Goal: Transaction & Acquisition: Book appointment/travel/reservation

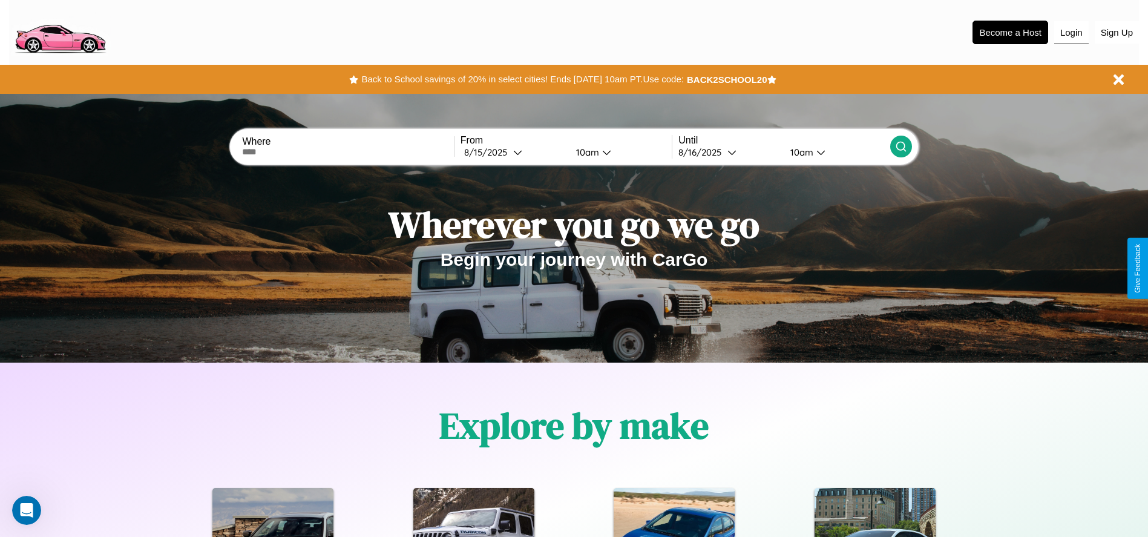
click at [1072, 32] on button "Login" at bounding box center [1072, 32] width 35 height 23
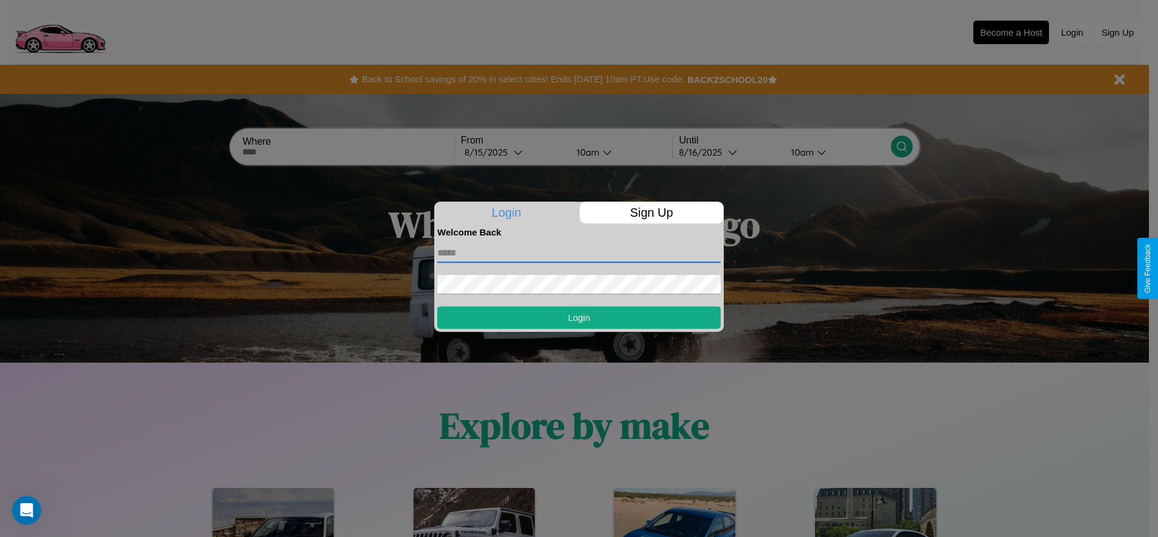
click at [579, 252] on input "text" at bounding box center [578, 252] width 283 height 19
type input "**********"
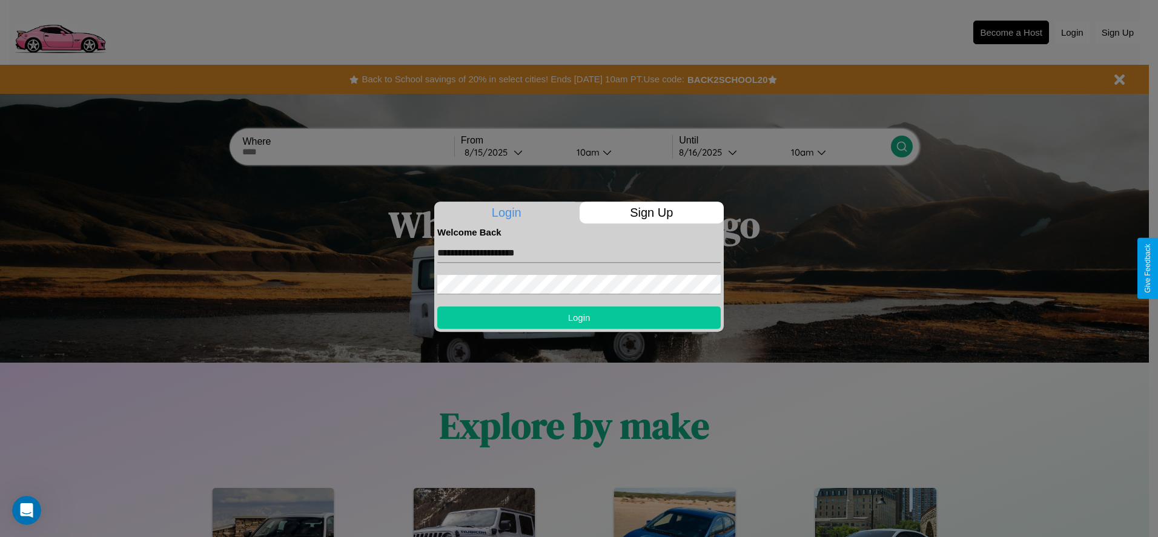
click at [579, 317] on button "Login" at bounding box center [578, 317] width 283 height 22
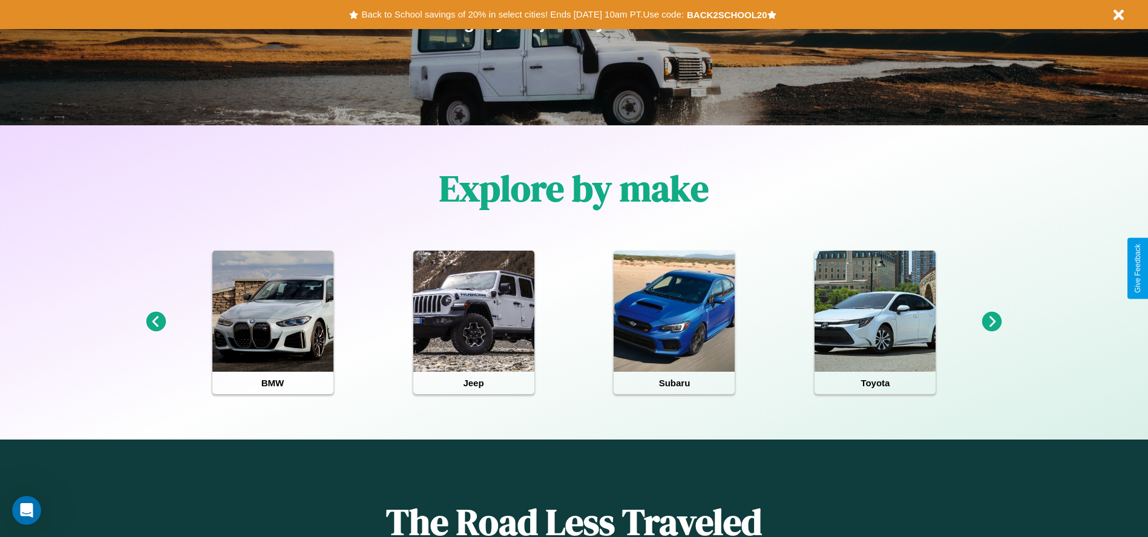
scroll to position [251, 0]
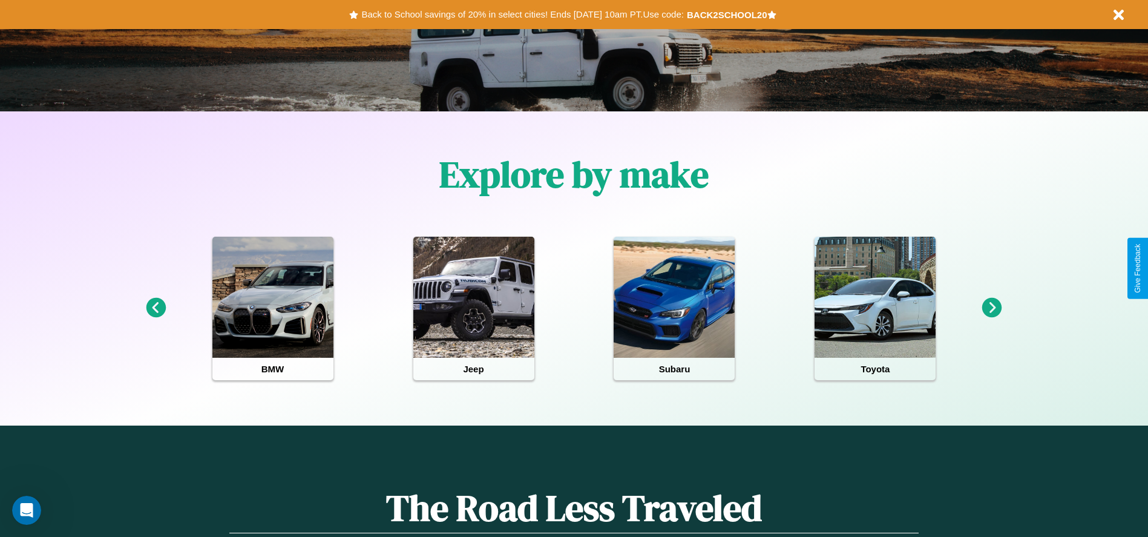
click at [992, 308] on icon at bounding box center [993, 308] width 20 height 20
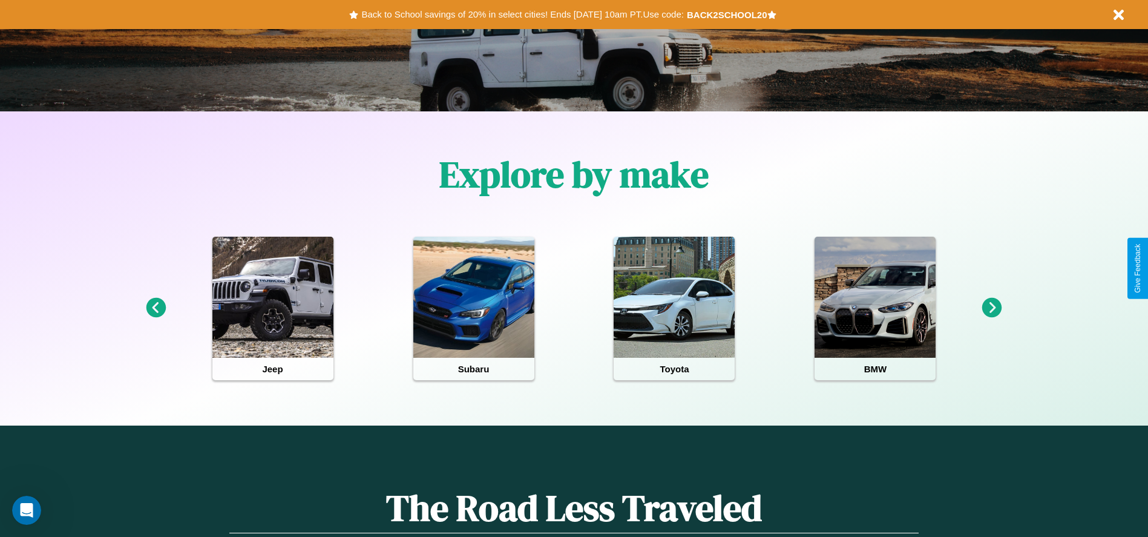
click at [992, 308] on icon at bounding box center [993, 308] width 20 height 20
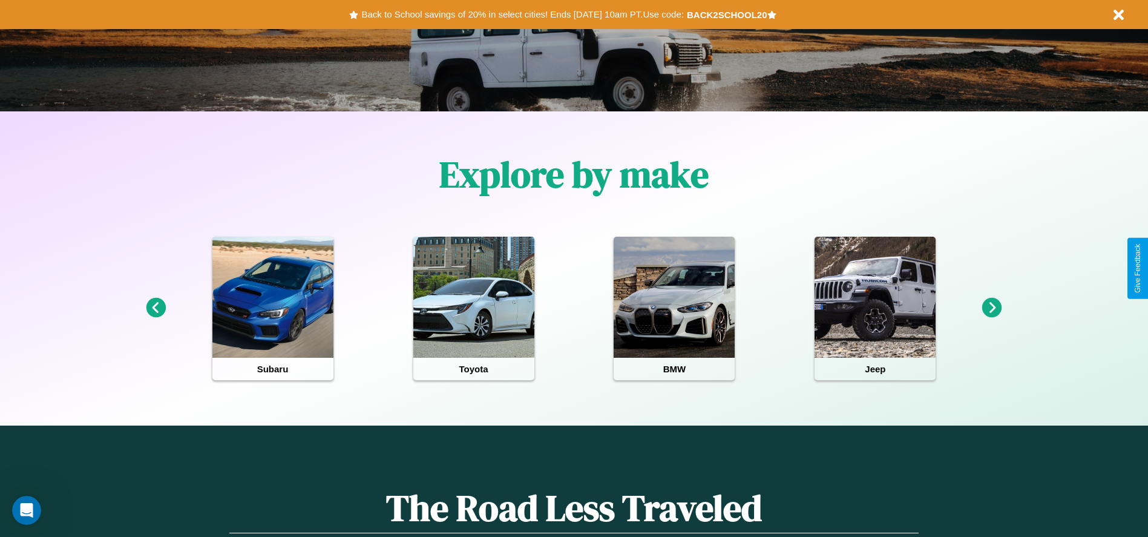
click at [992, 308] on icon at bounding box center [993, 308] width 20 height 20
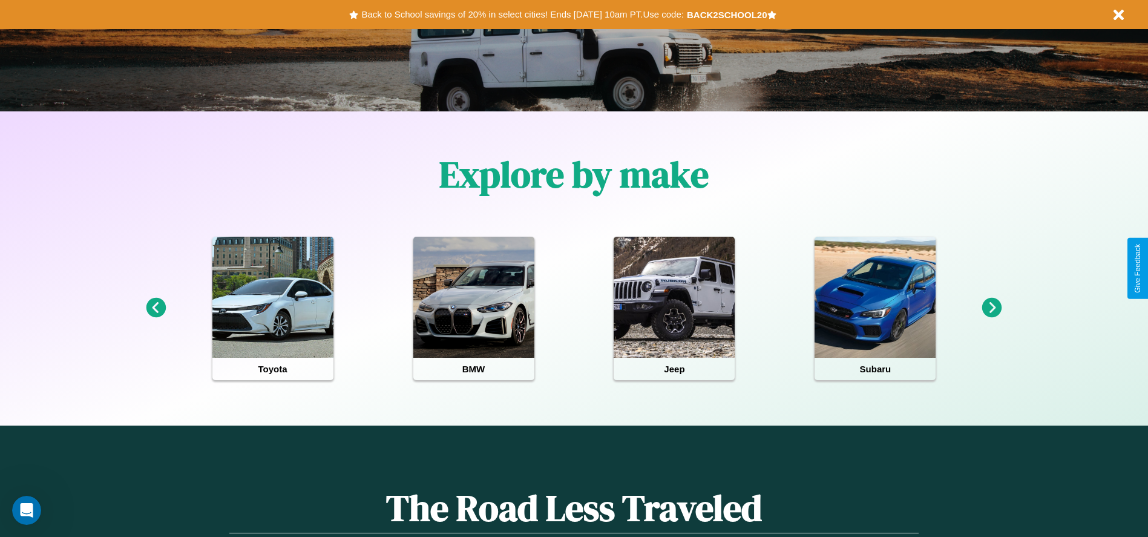
click at [992, 308] on icon at bounding box center [993, 308] width 20 height 20
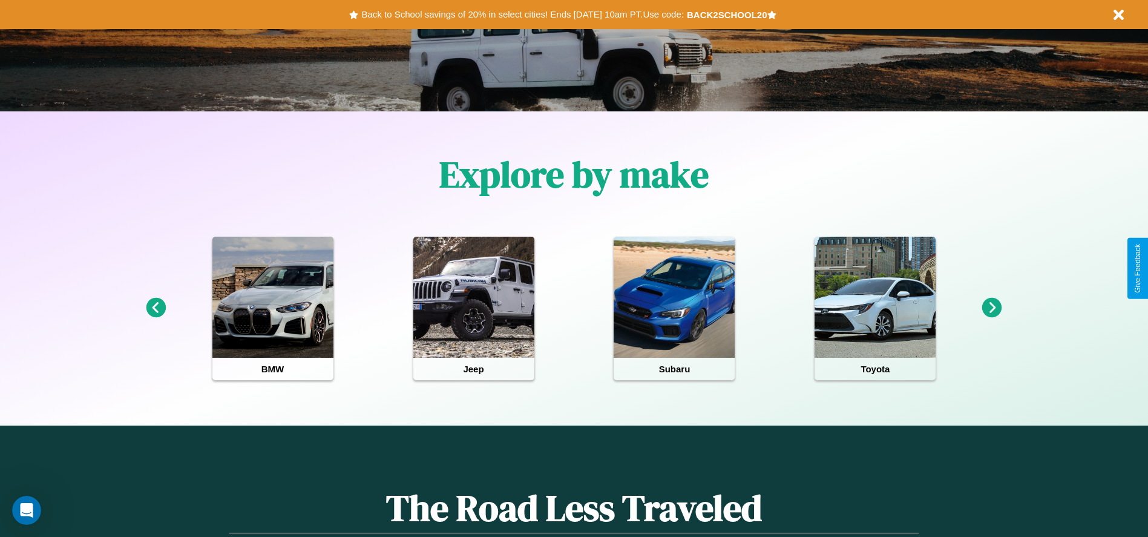
click at [992, 308] on icon at bounding box center [993, 308] width 20 height 20
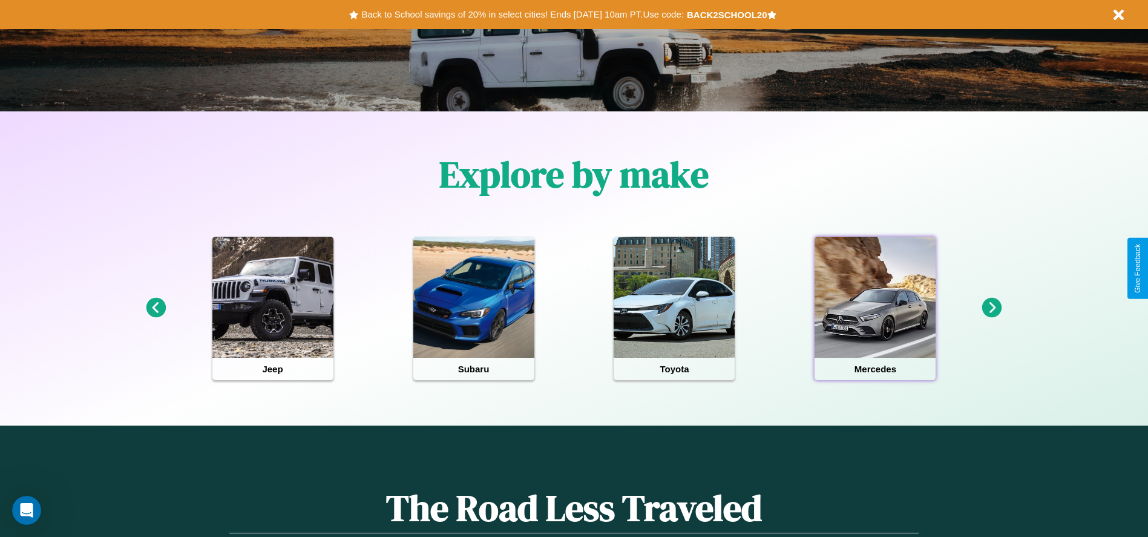
click at [875, 308] on div at bounding box center [875, 297] width 121 height 121
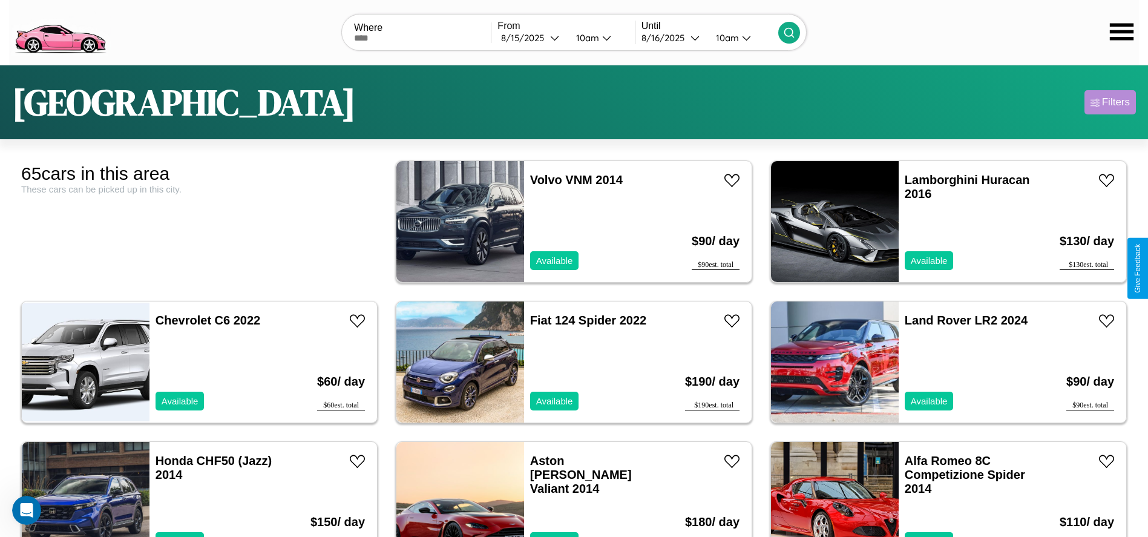
click at [1110, 102] on div "Filters" at bounding box center [1116, 102] width 28 height 12
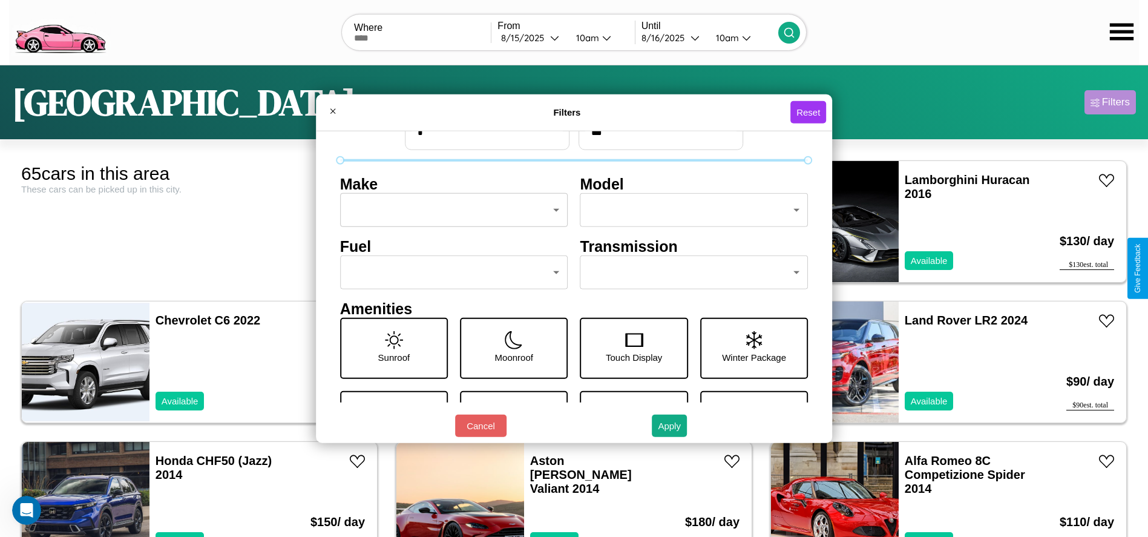
scroll to position [51, 0]
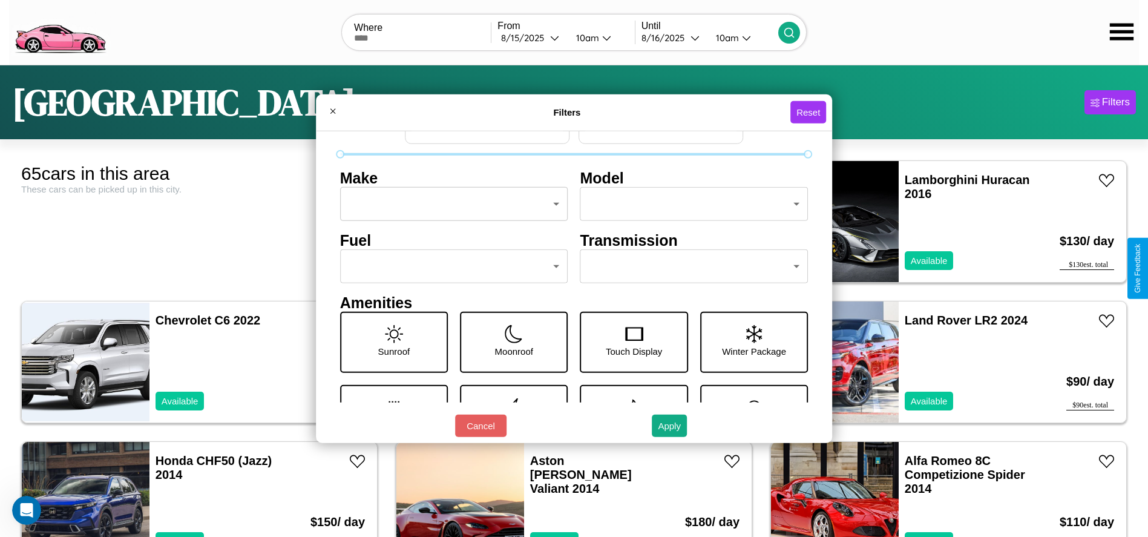
click at [450, 266] on body "CarGo Where From [DATE] 10am Until [DATE] 10am [GEOGRAPHIC_DATA] Filters 65 car…" at bounding box center [574, 306] width 1148 height 612
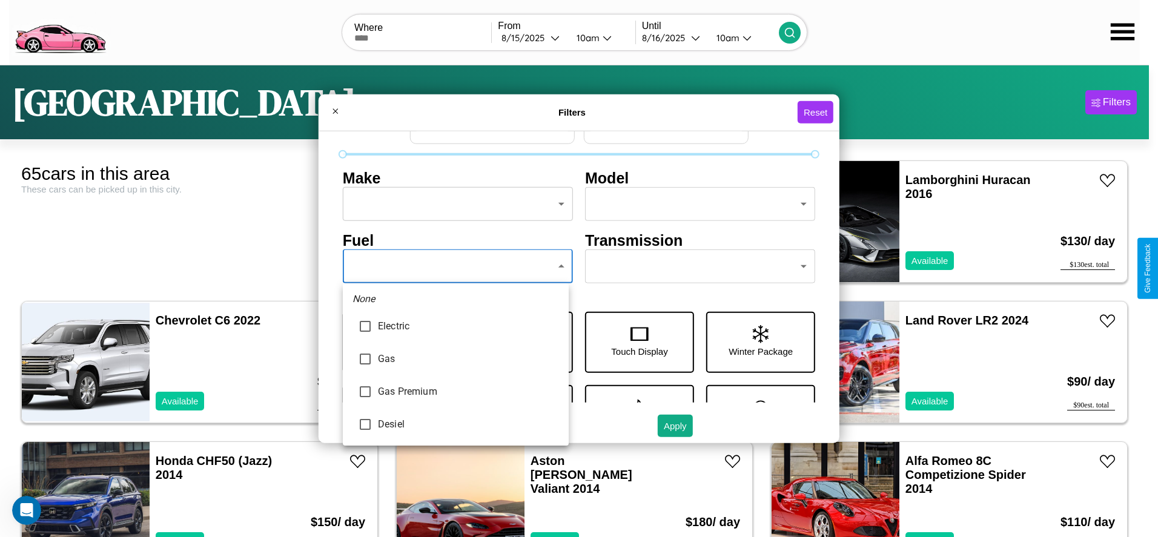
type input "***"
click at [455, 266] on div at bounding box center [579, 268] width 1158 height 537
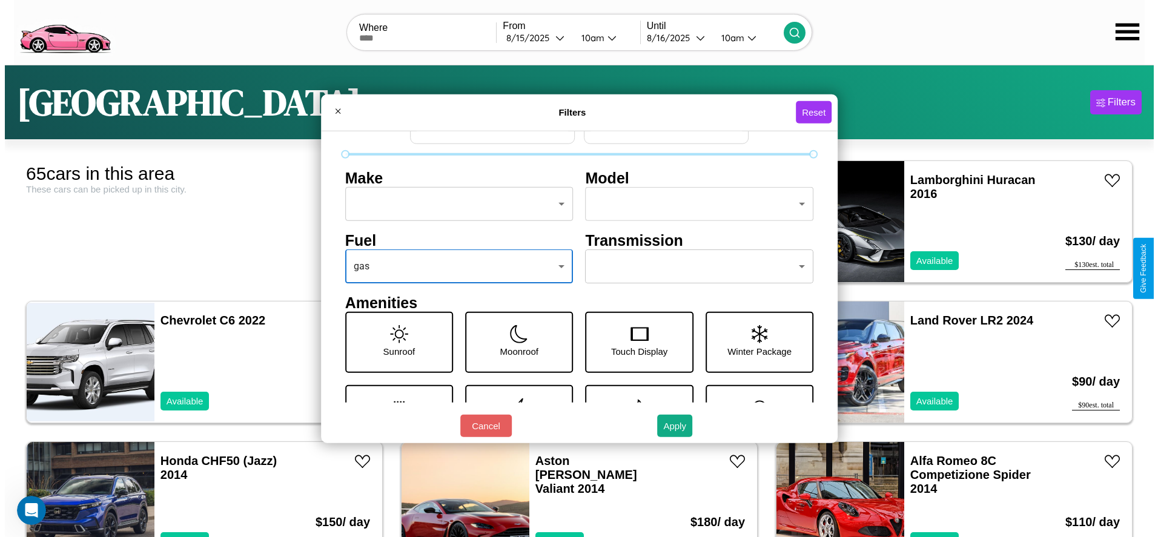
scroll to position [0, 0]
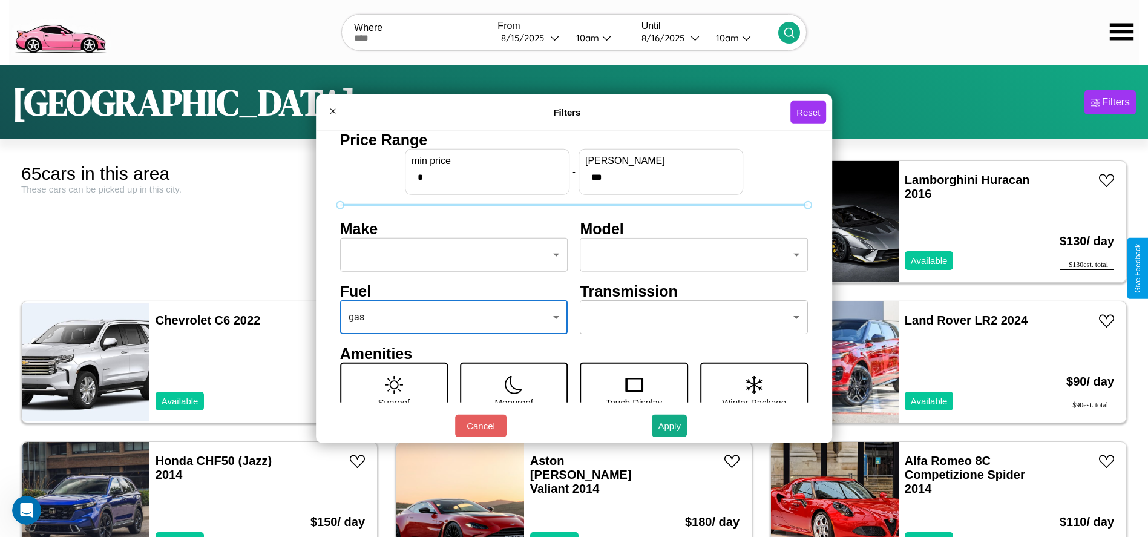
click at [450, 255] on body "CarGo Where From [DATE] 10am Until [DATE] 10am [GEOGRAPHIC_DATA] Filters 65 car…" at bounding box center [574, 306] width 1148 height 612
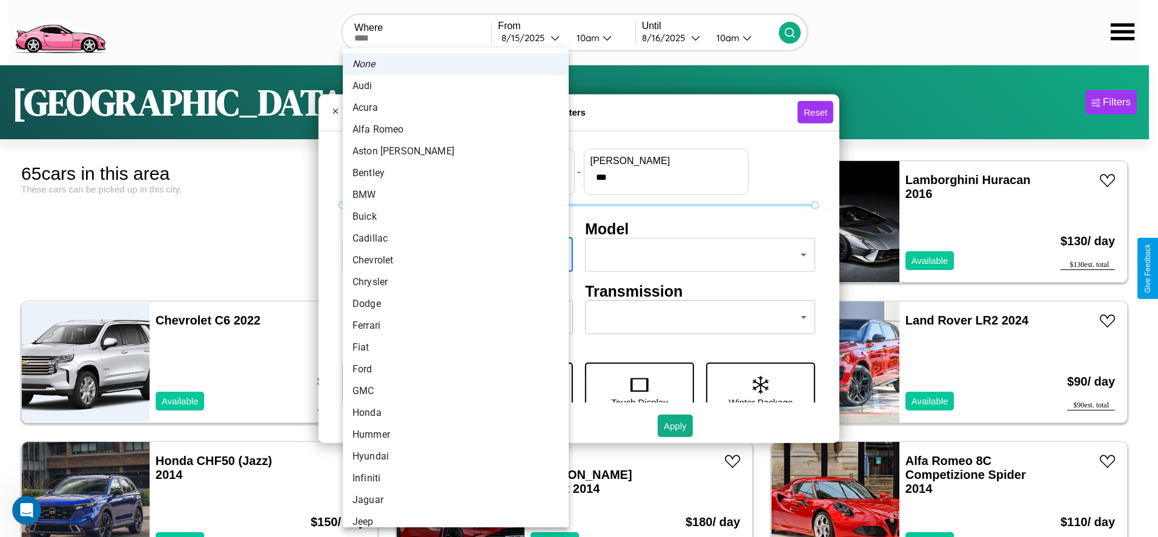
click at [451, 151] on li "Aston [PERSON_NAME]" at bounding box center [456, 151] width 226 height 22
type input "**********"
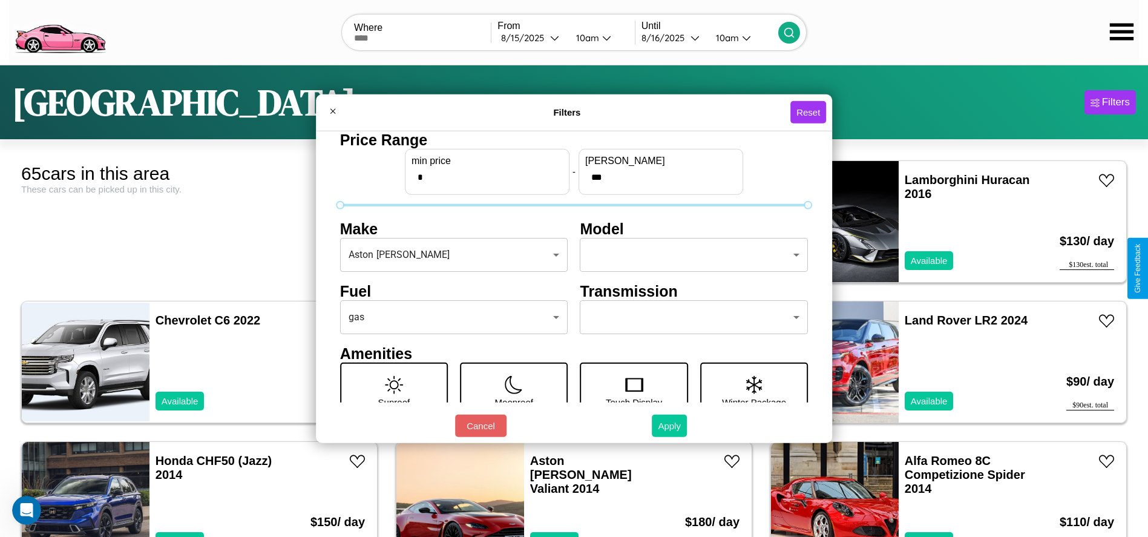
click at [670, 426] on button "Apply" at bounding box center [669, 426] width 35 height 22
